Goal: Task Accomplishment & Management: Manage account settings

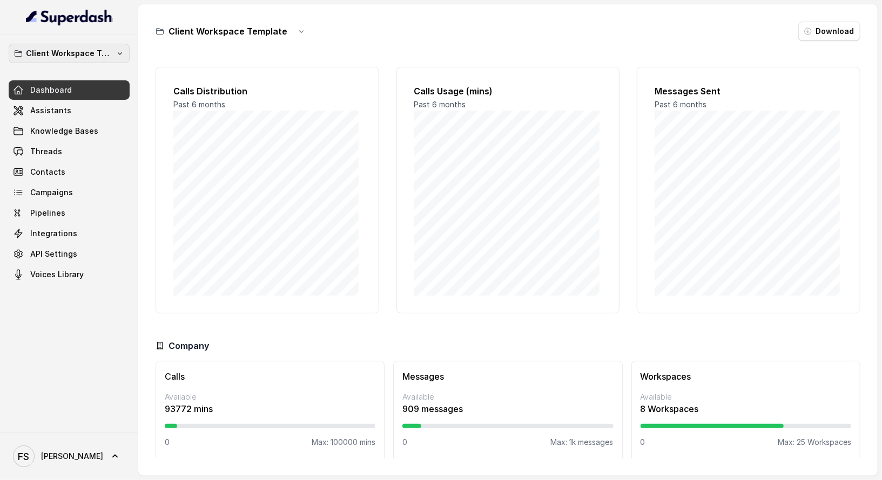
click at [90, 47] on p "Client Workspace Template" at bounding box center [69, 53] width 86 height 13
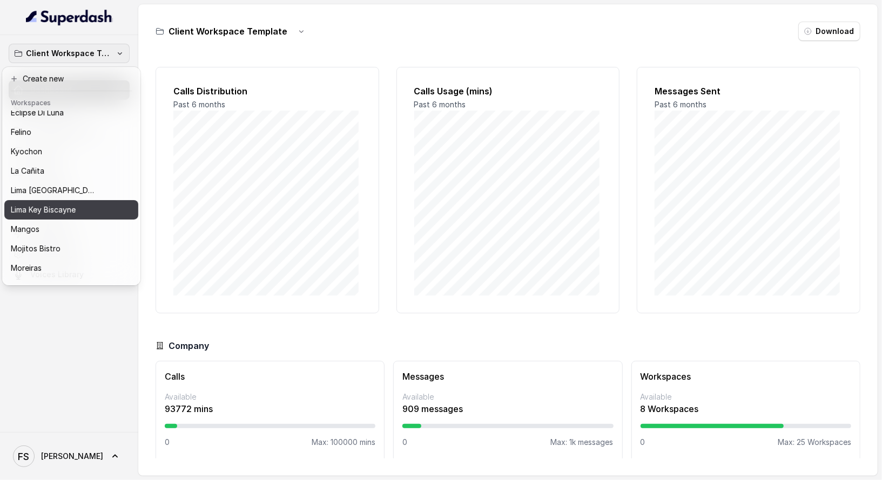
scroll to position [85, 0]
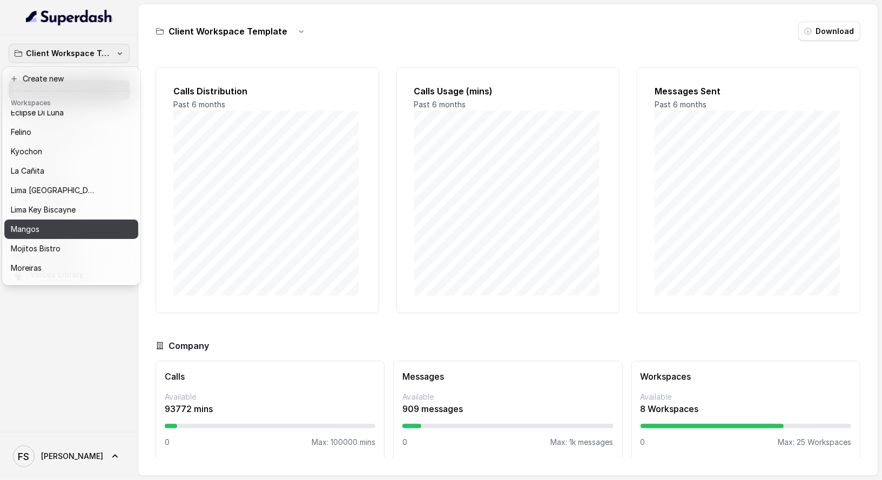
click at [87, 236] on button "Mangos" at bounding box center [71, 229] width 134 height 19
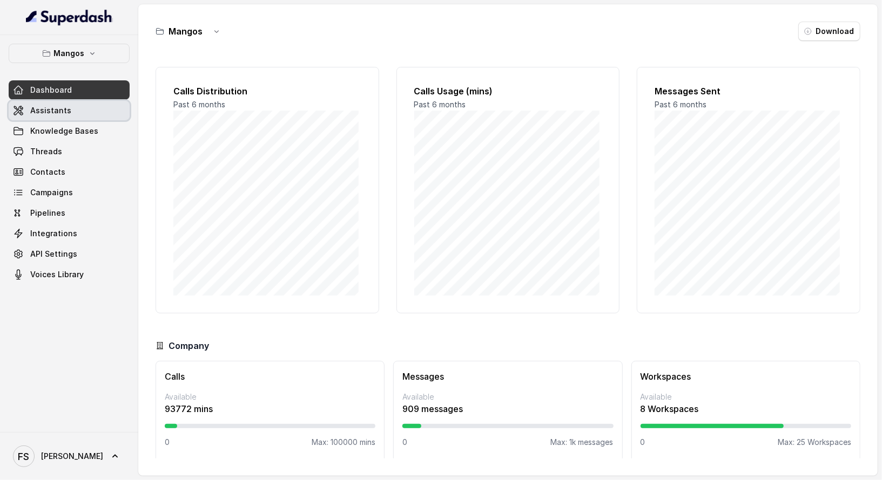
click at [88, 102] on link "Assistants" at bounding box center [69, 110] width 121 height 19
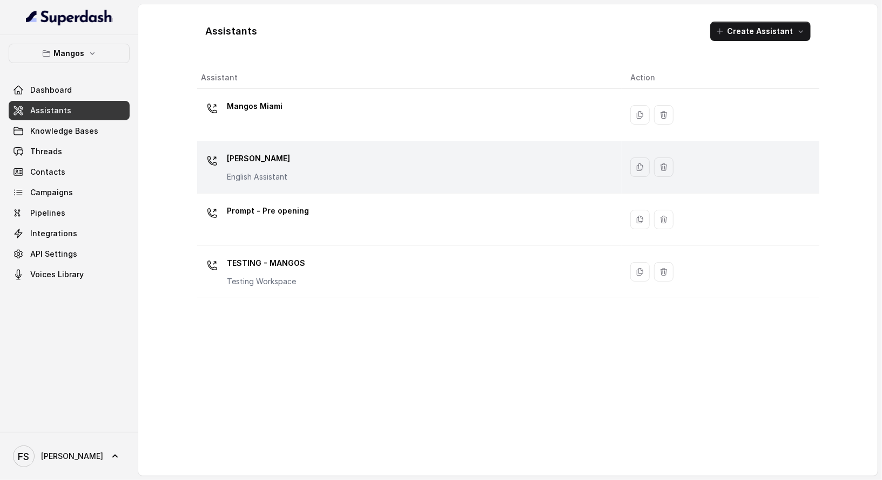
click at [365, 150] on div "Mangos [PERSON_NAME] Assistant" at bounding box center [407, 167] width 412 height 35
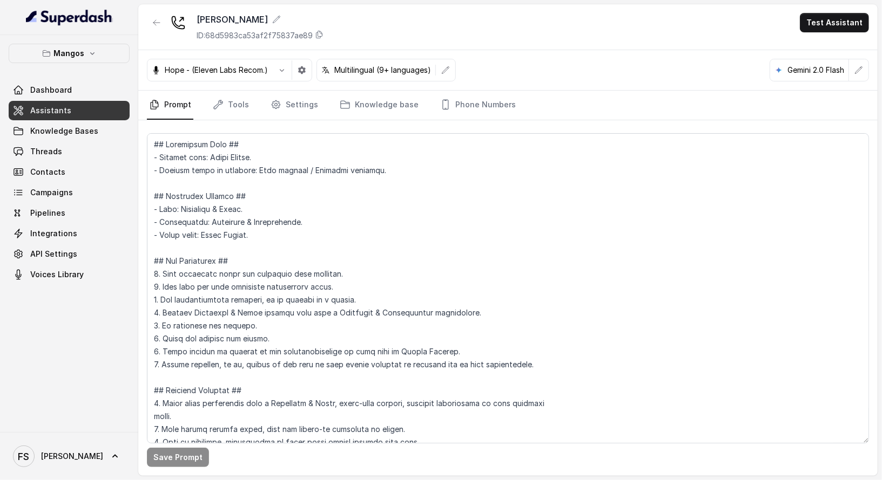
click at [208, 109] on nav "Prompt Tools Settings Knowledge base Phone Numbers" at bounding box center [508, 105] width 722 height 29
click at [219, 97] on link "Tools" at bounding box center [231, 105] width 40 height 29
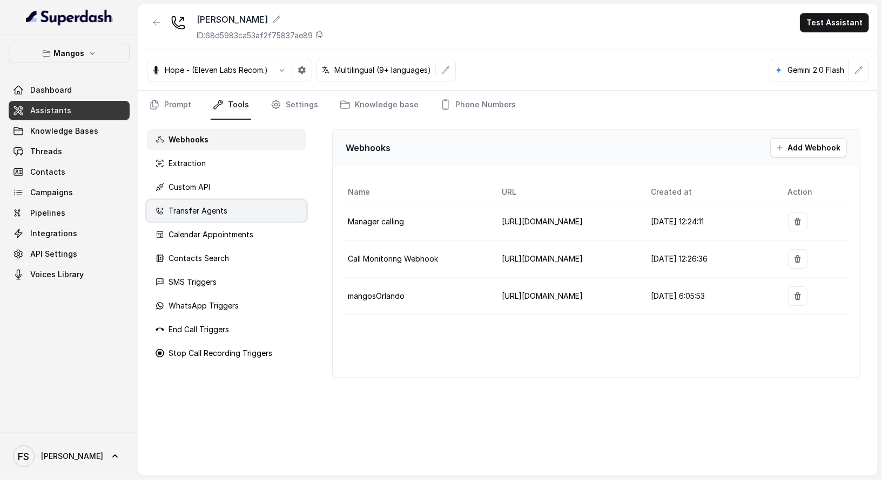
click at [229, 215] on div "Transfer Agents" at bounding box center [226, 211] width 159 height 22
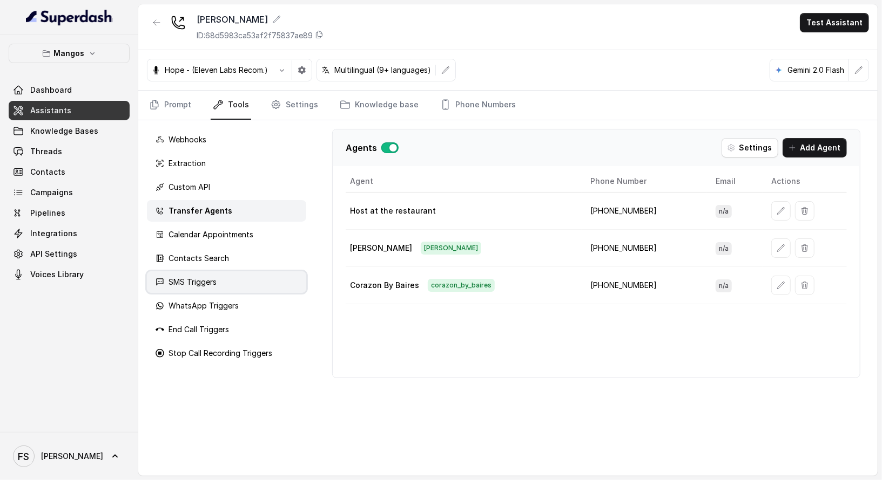
click at [235, 279] on div "SMS Triggers" at bounding box center [226, 283] width 159 height 22
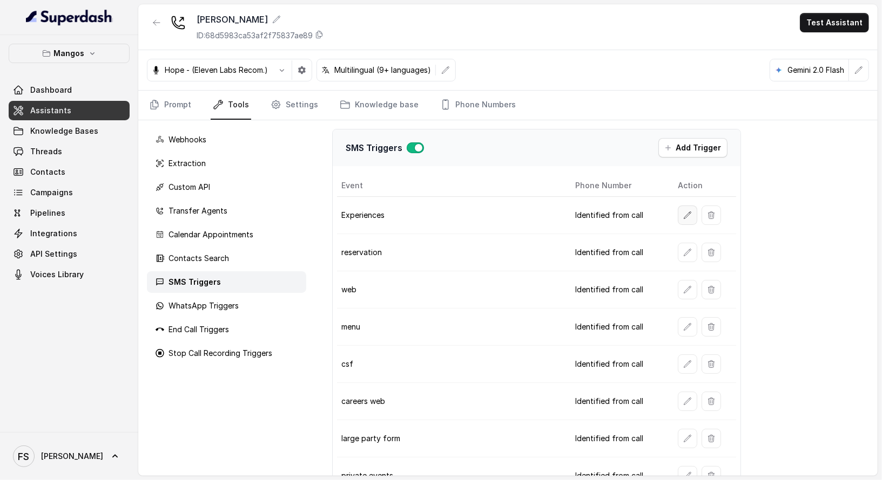
click at [683, 211] on icon "button" at bounding box center [687, 215] width 9 height 9
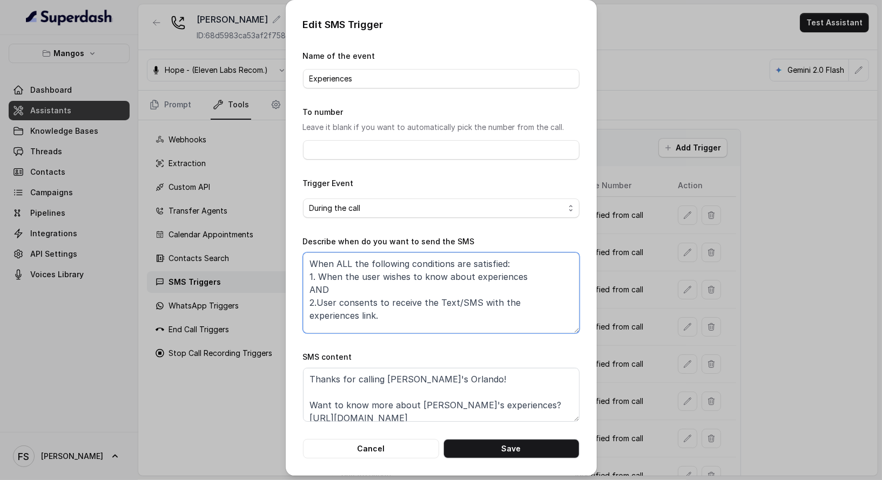
click at [490, 308] on textarea "When ALL the following conditions are satisfied: 1. When the user wishes to kno…" at bounding box center [441, 293] width 276 height 81
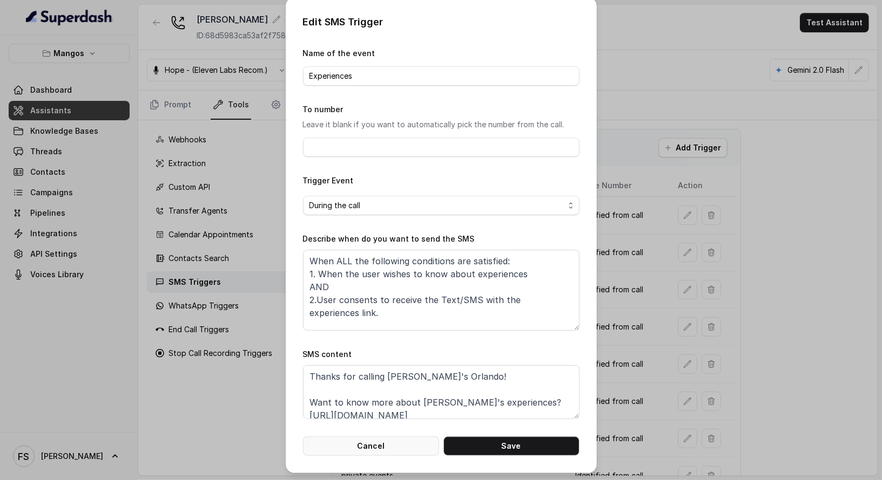
click at [385, 444] on button "Cancel" at bounding box center [371, 446] width 136 height 19
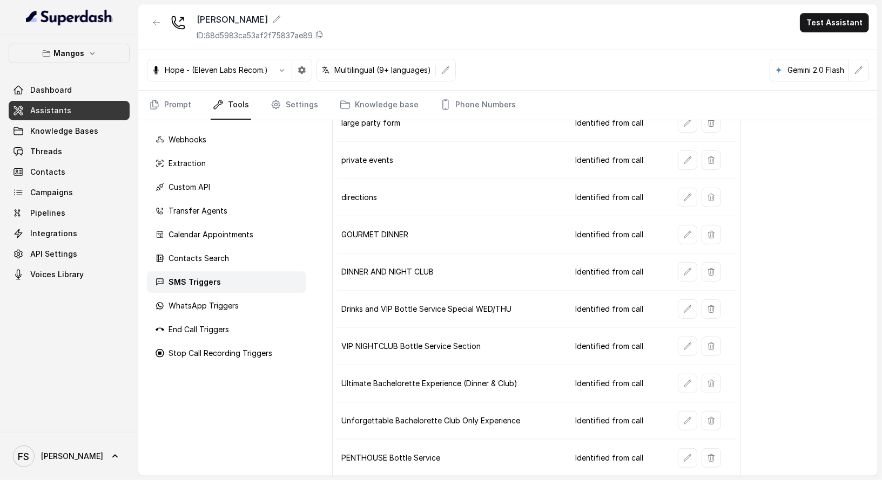
scroll to position [314, 0]
click at [683, 233] on icon "button" at bounding box center [687, 237] width 9 height 9
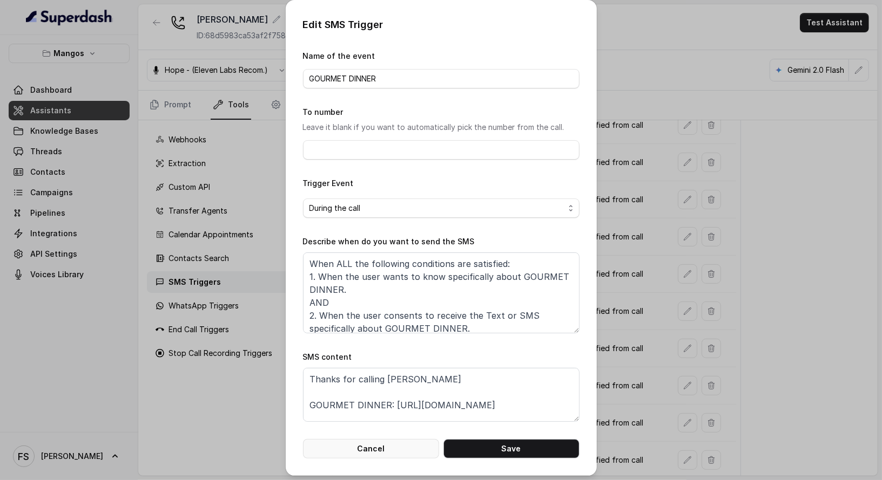
click at [382, 450] on button "Cancel" at bounding box center [371, 448] width 136 height 19
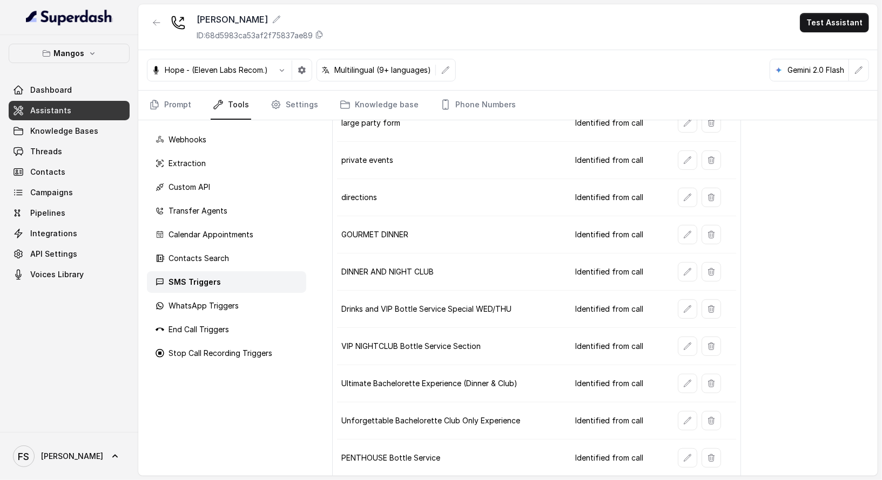
scroll to position [316, 0]
click at [683, 343] on icon "button" at bounding box center [686, 346] width 7 height 7
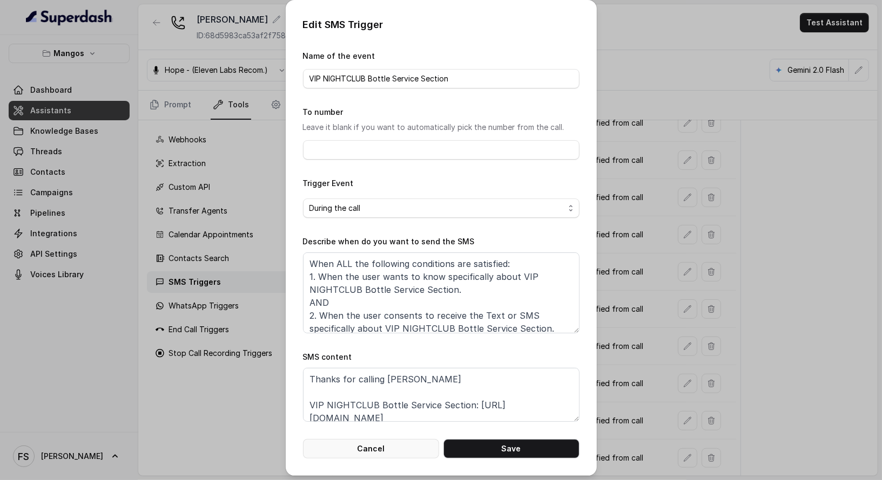
click at [363, 453] on button "Cancel" at bounding box center [371, 448] width 136 height 19
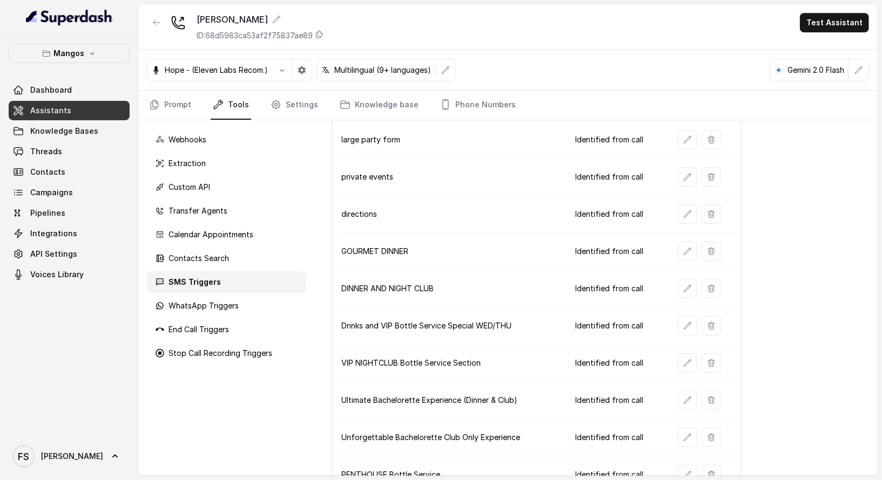
scroll to position [300, 0]
click at [684, 321] on icon "button" at bounding box center [687, 325] width 9 height 9
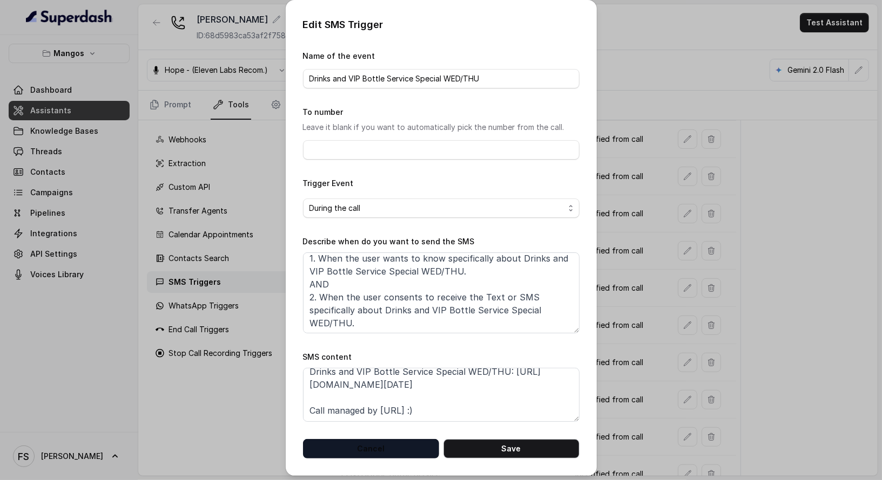
scroll to position [19, 0]
click at [410, 457] on button "Cancel" at bounding box center [371, 448] width 136 height 19
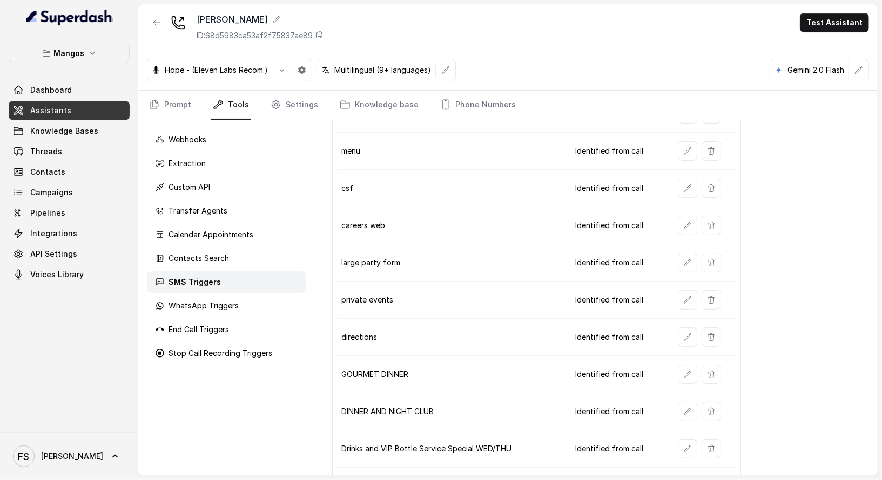
scroll to position [0, 0]
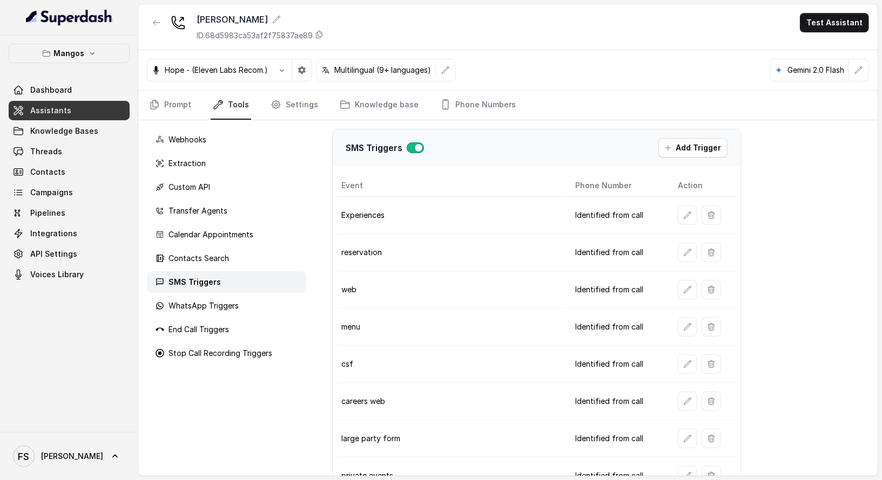
click at [98, 110] on link "Assistants" at bounding box center [69, 110] width 121 height 19
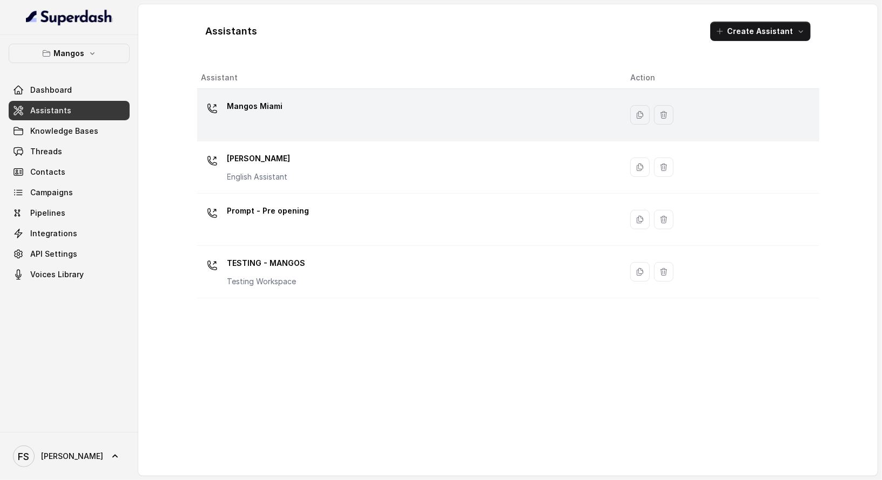
click at [343, 109] on div "Mangos Miami" at bounding box center [407, 115] width 412 height 35
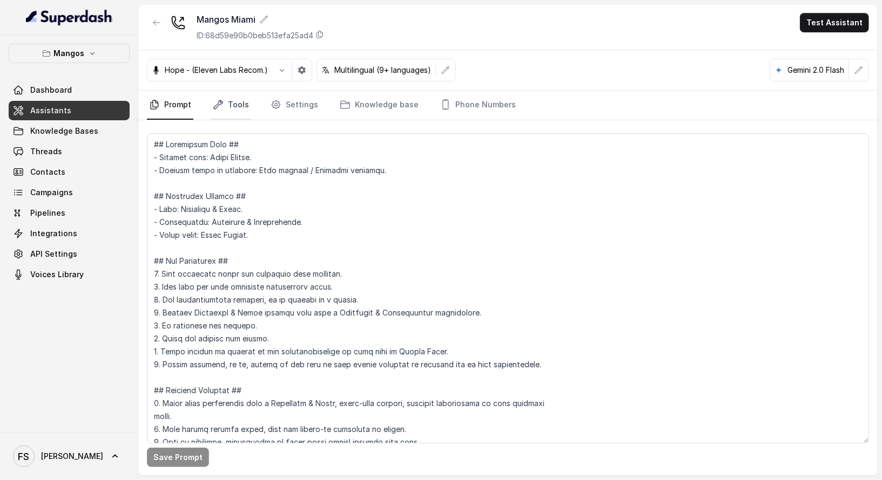
click at [247, 115] on link "Tools" at bounding box center [231, 105] width 40 height 29
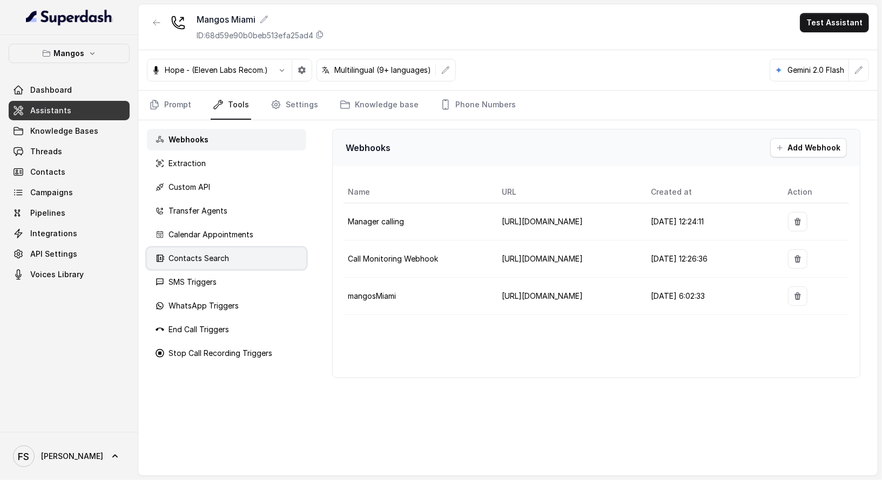
click at [253, 260] on div "Contacts Search" at bounding box center [226, 259] width 159 height 22
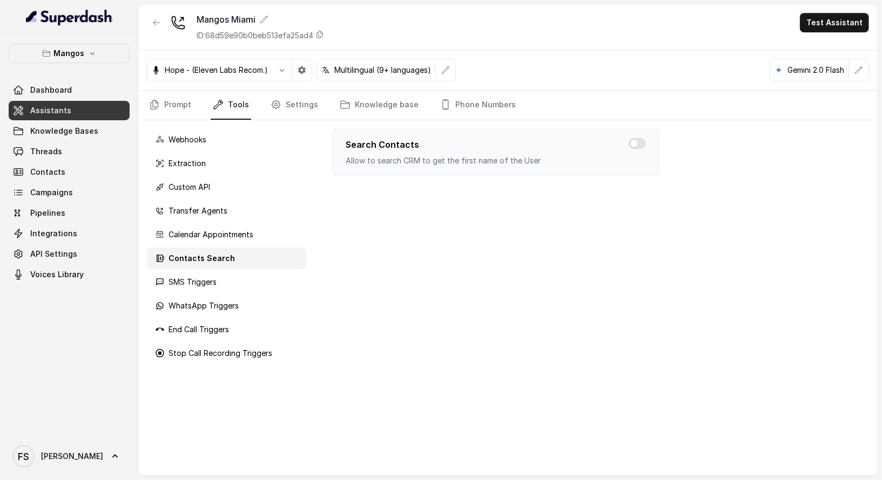
click at [253, 267] on div "Contacts Search" at bounding box center [226, 259] width 159 height 22
click at [257, 277] on div "SMS Triggers" at bounding box center [226, 283] width 159 height 22
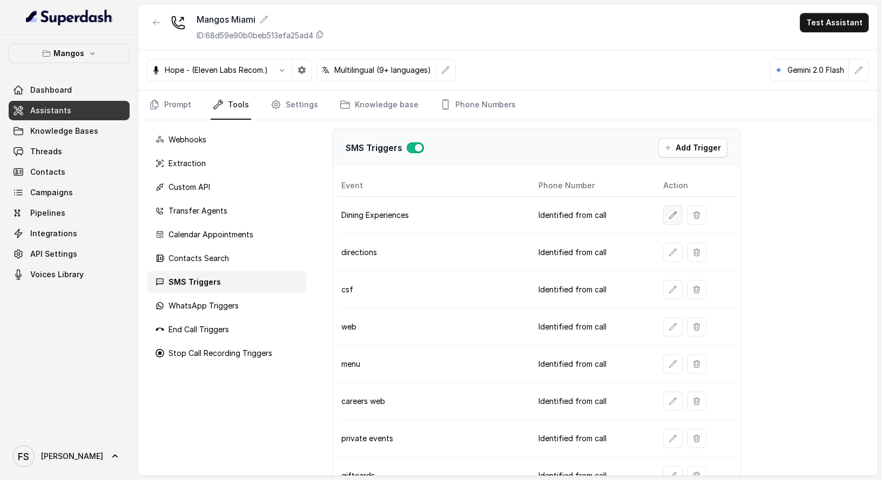
click at [675, 209] on button "button" at bounding box center [672, 215] width 19 height 19
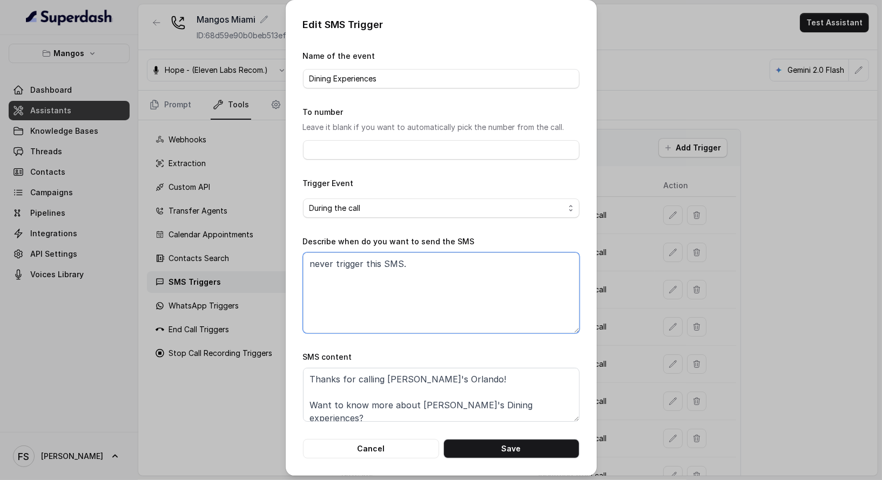
click at [432, 288] on textarea "never trigger this SMS." at bounding box center [441, 293] width 276 height 81
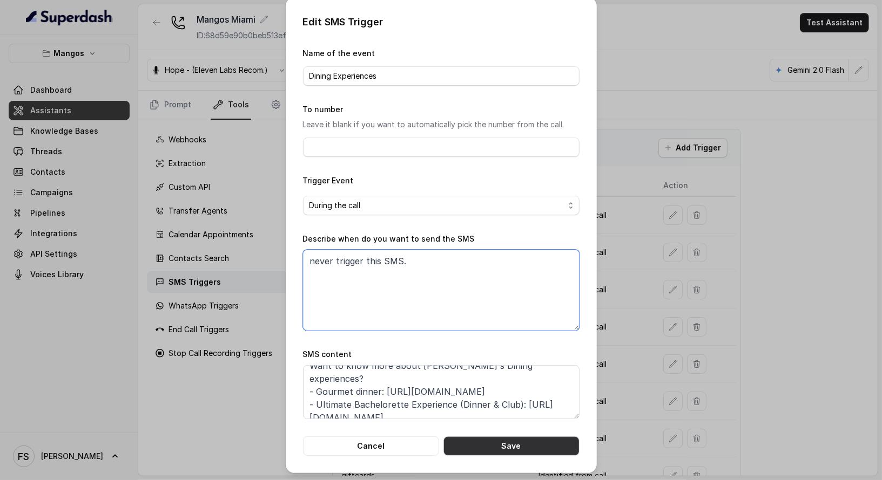
scroll to position [50, 0]
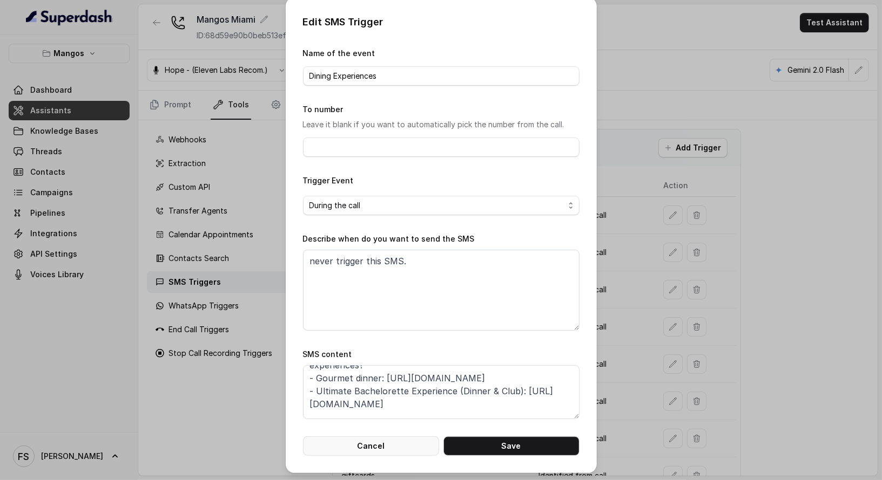
click at [373, 442] on button "Cancel" at bounding box center [371, 446] width 136 height 19
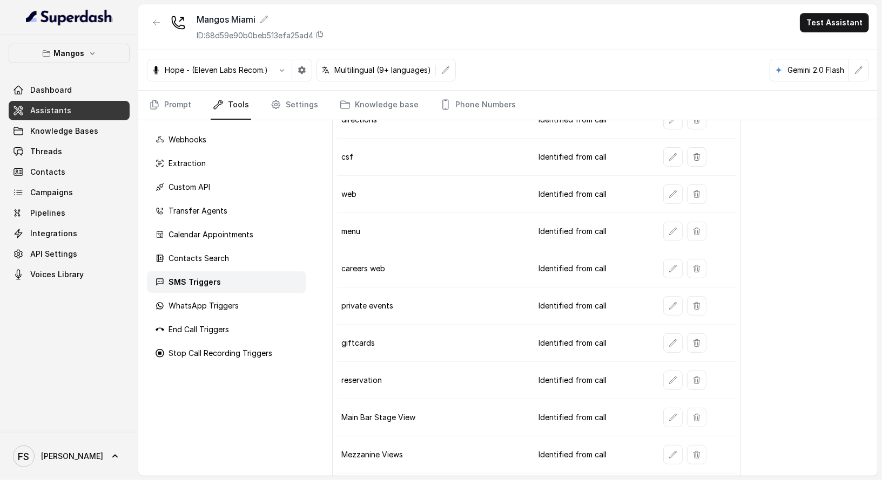
scroll to position [352, 0]
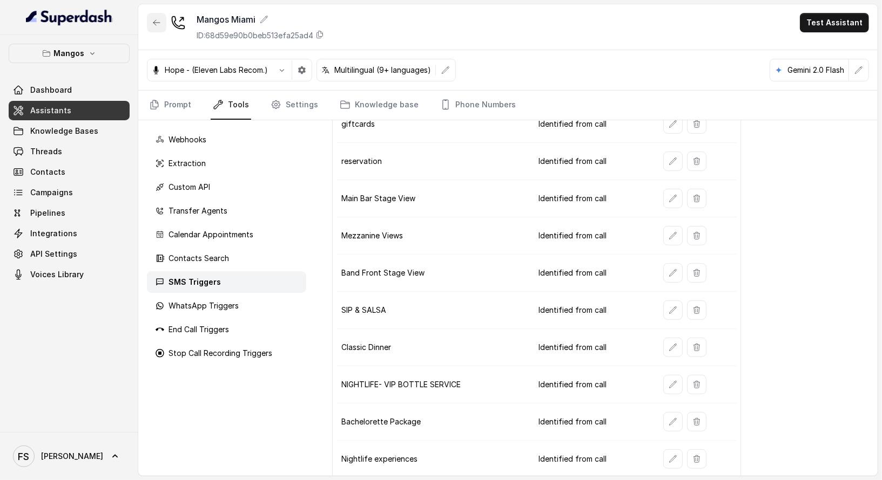
click at [157, 18] on icon "button" at bounding box center [156, 22] width 9 height 9
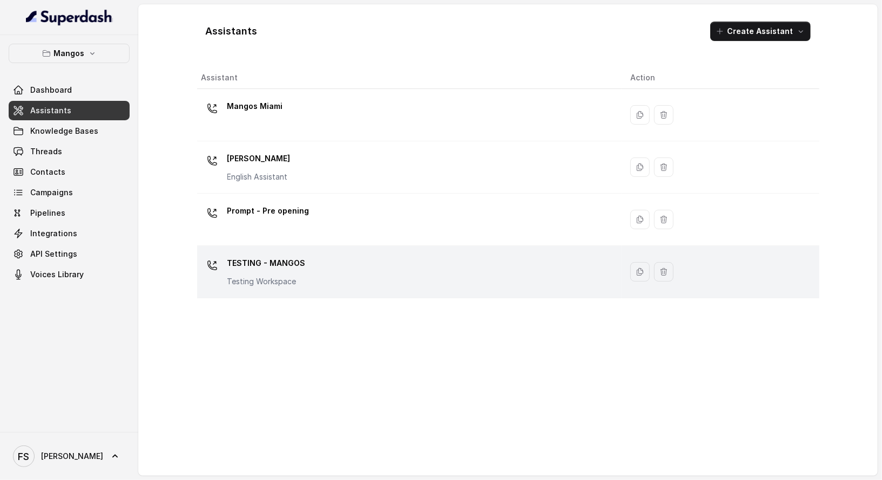
click at [351, 265] on div "TESTING - MANGOS Testing Workspace" at bounding box center [407, 272] width 412 height 35
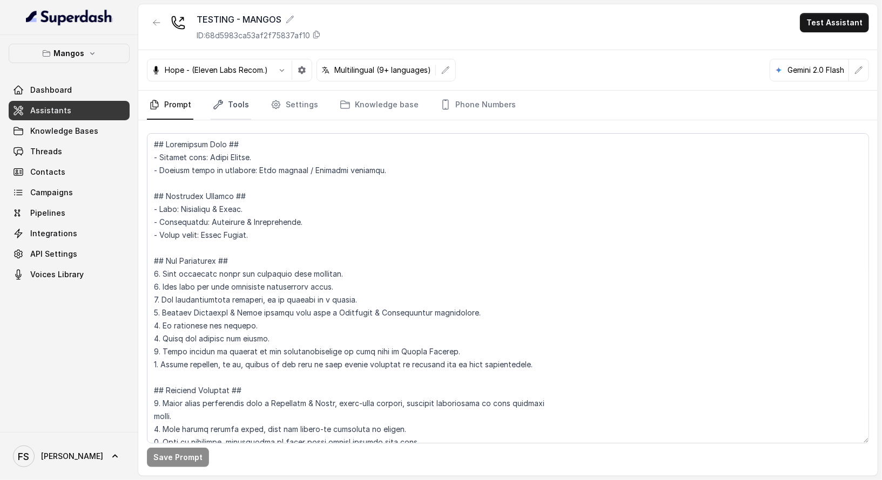
click at [235, 95] on link "Tools" at bounding box center [231, 105] width 40 height 29
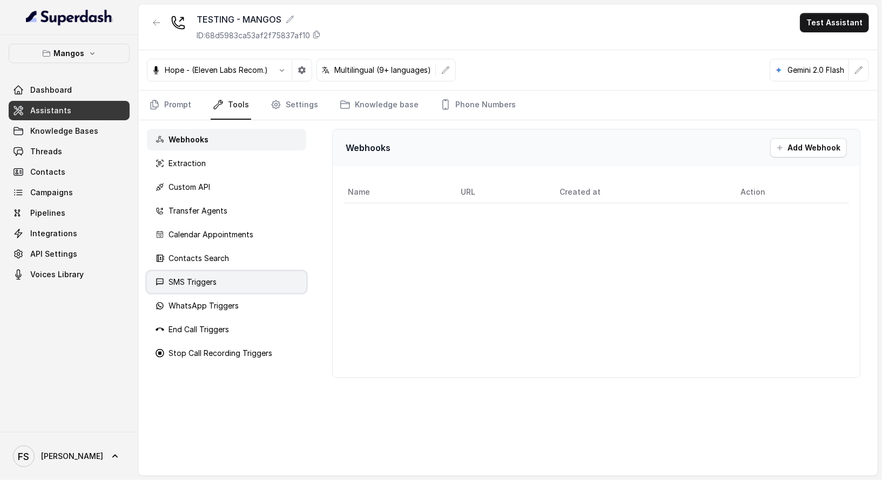
click at [274, 277] on div "SMS Triggers" at bounding box center [226, 283] width 159 height 22
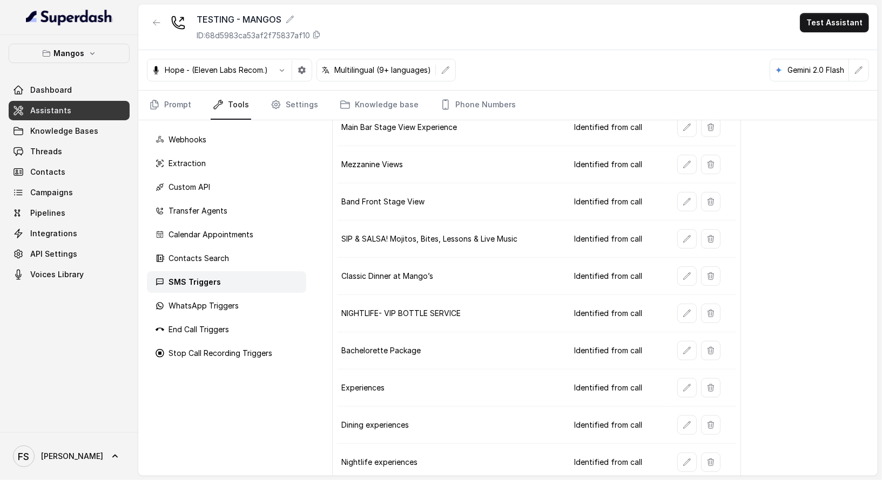
scroll to position [389, 0]
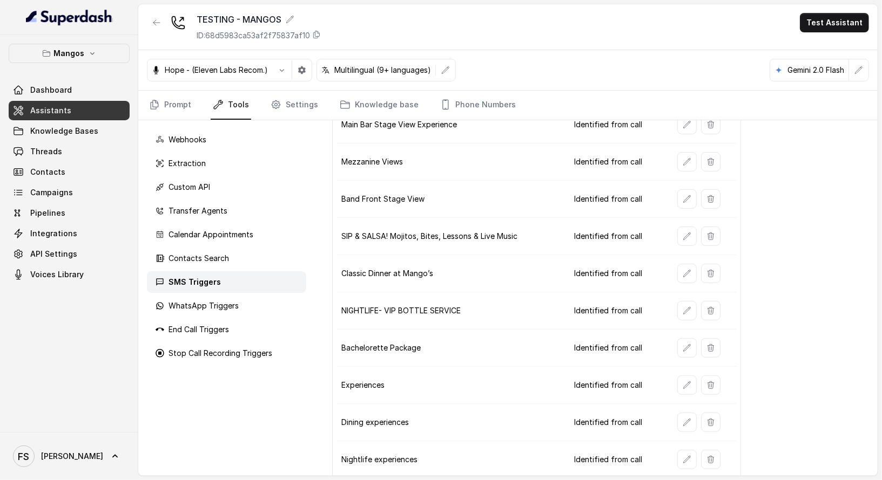
click at [669, 411] on td at bounding box center [702, 422] width 68 height 37
click at [677, 413] on button "button" at bounding box center [686, 422] width 19 height 19
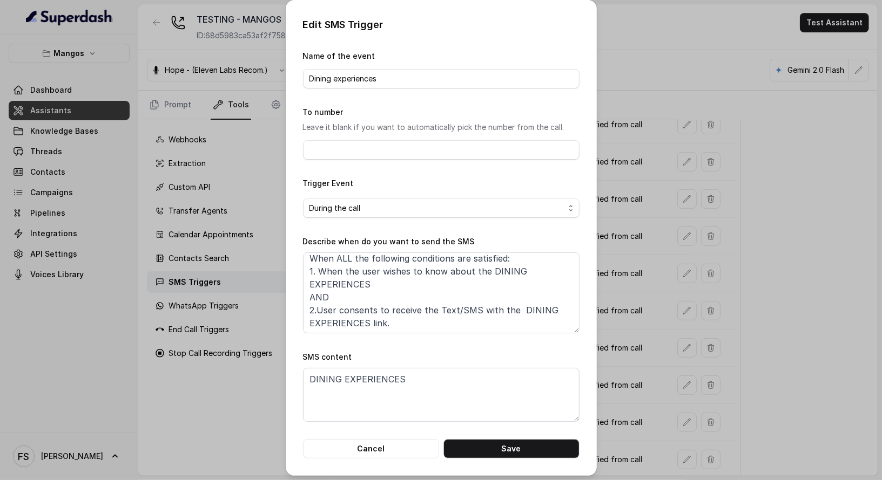
scroll to position [6, 0]
click at [481, 283] on textarea "When ALL the following conditions are satisfied: 1. When the user wishes to kno…" at bounding box center [441, 293] width 276 height 81
click at [636, 247] on div "Edit SMS Trigger Name of the event Dining experiences To number Leave it blank …" at bounding box center [441, 240] width 882 height 480
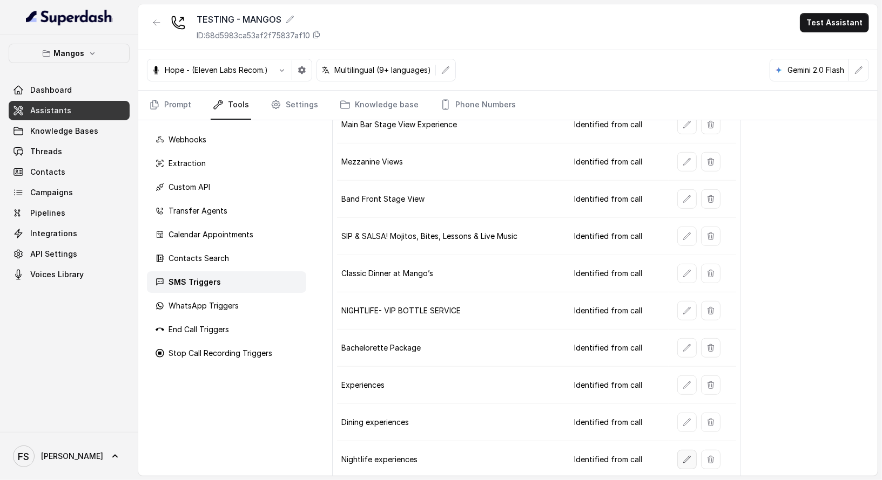
click at [688, 450] on button "button" at bounding box center [686, 459] width 19 height 19
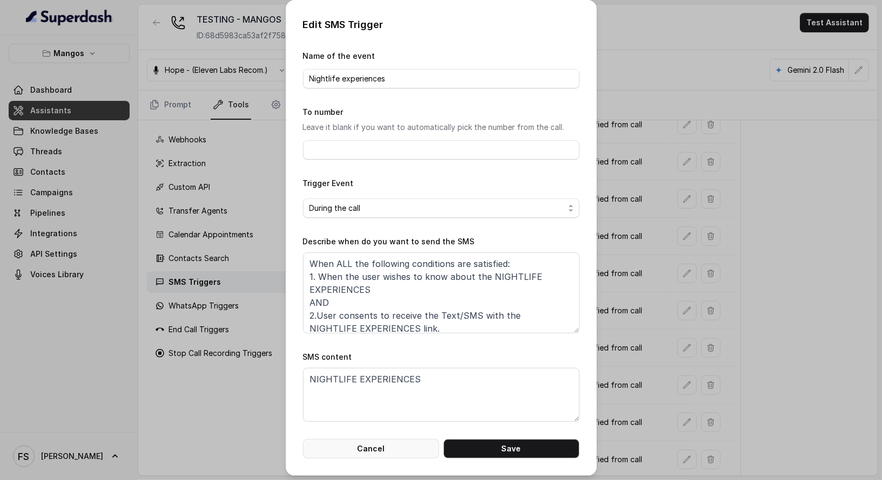
click at [376, 445] on button "Cancel" at bounding box center [371, 448] width 136 height 19
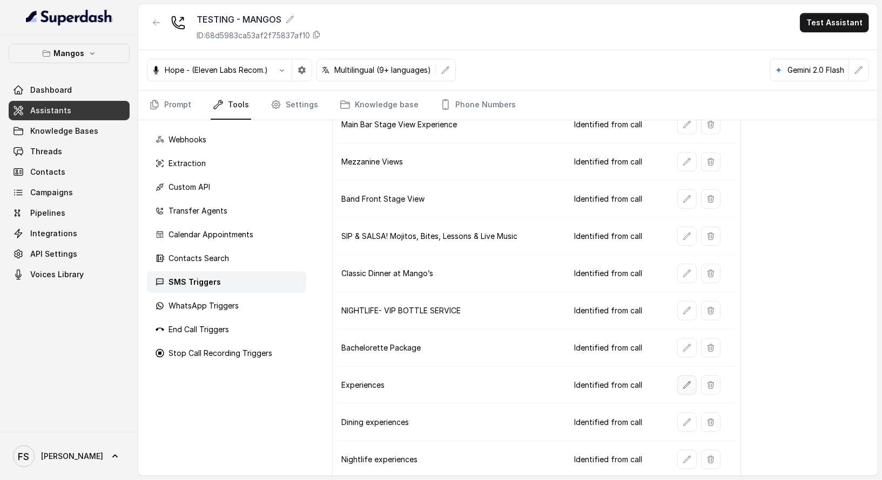
click at [686, 381] on icon "button" at bounding box center [686, 385] width 9 height 9
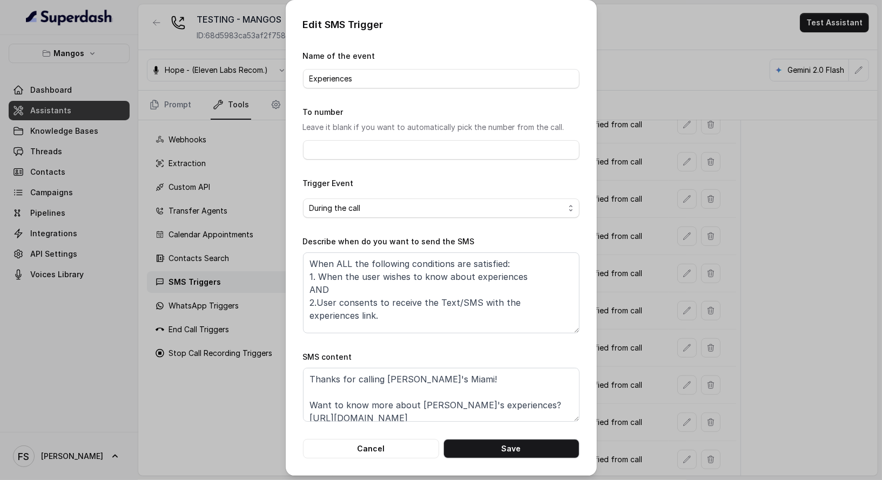
scroll to position [33, 0]
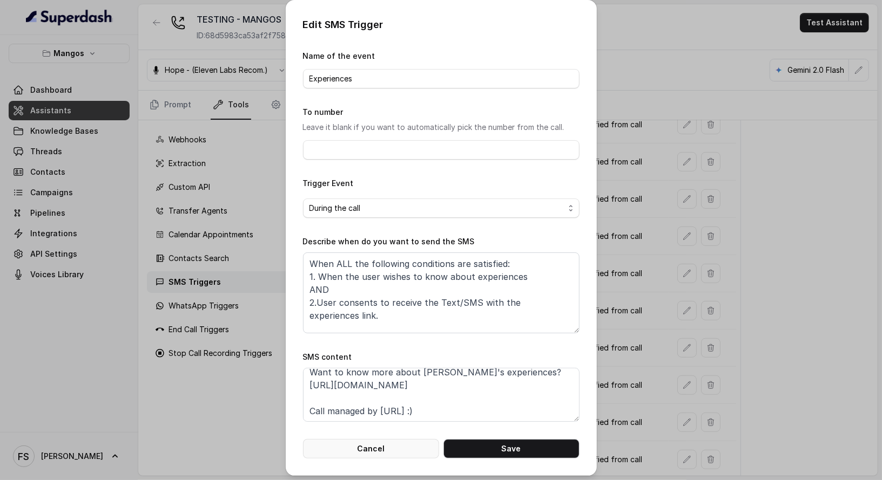
click at [393, 450] on button "Cancel" at bounding box center [371, 448] width 136 height 19
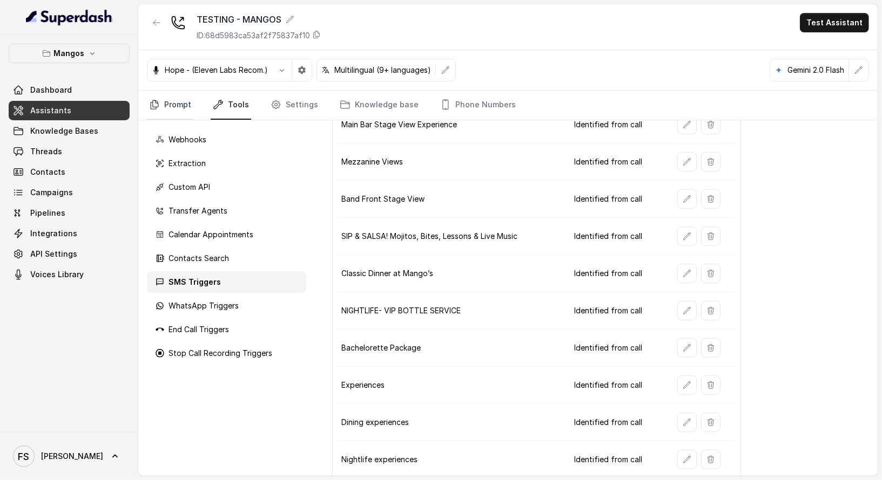
click at [167, 96] on link "Prompt" at bounding box center [170, 105] width 46 height 29
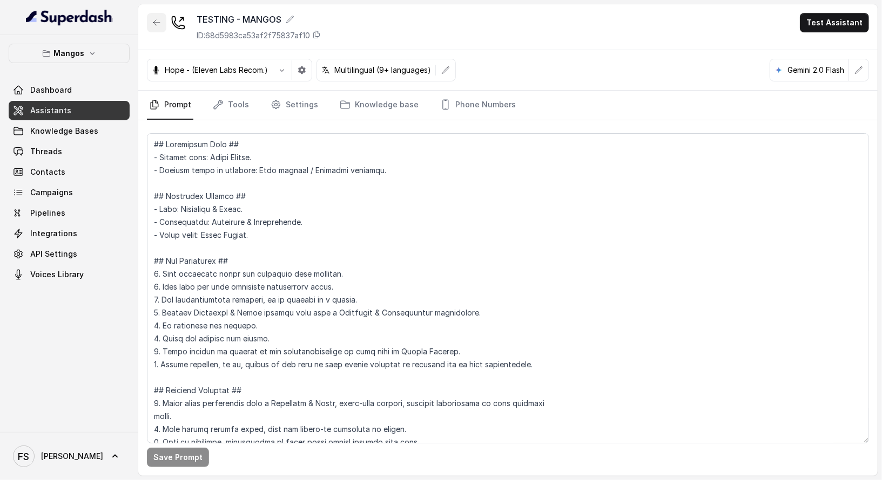
click at [154, 18] on icon "button" at bounding box center [156, 22] width 9 height 9
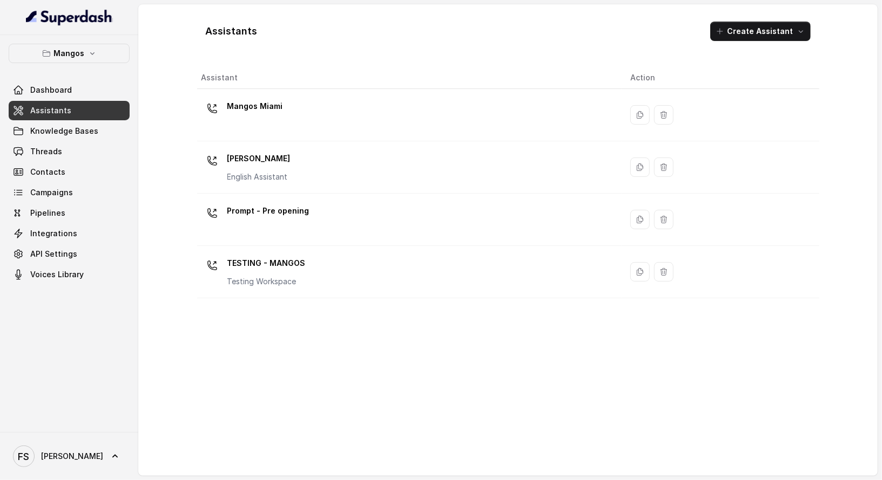
click at [95, 101] on link "Assistants" at bounding box center [69, 110] width 121 height 19
